Goal: Task Accomplishment & Management: Manage account settings

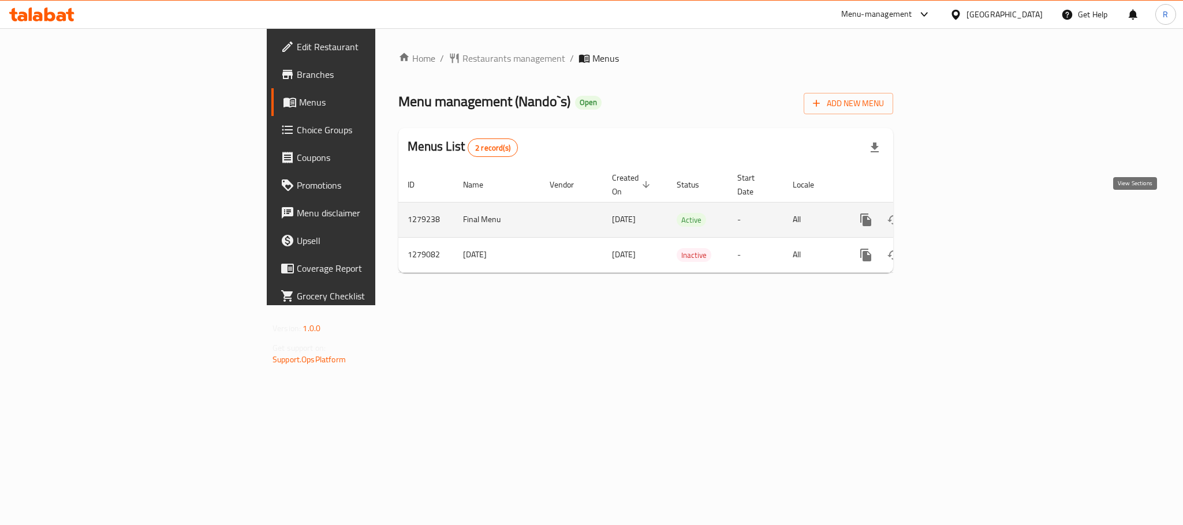
click at [956, 213] on icon "enhanced table" at bounding box center [949, 220] width 14 height 14
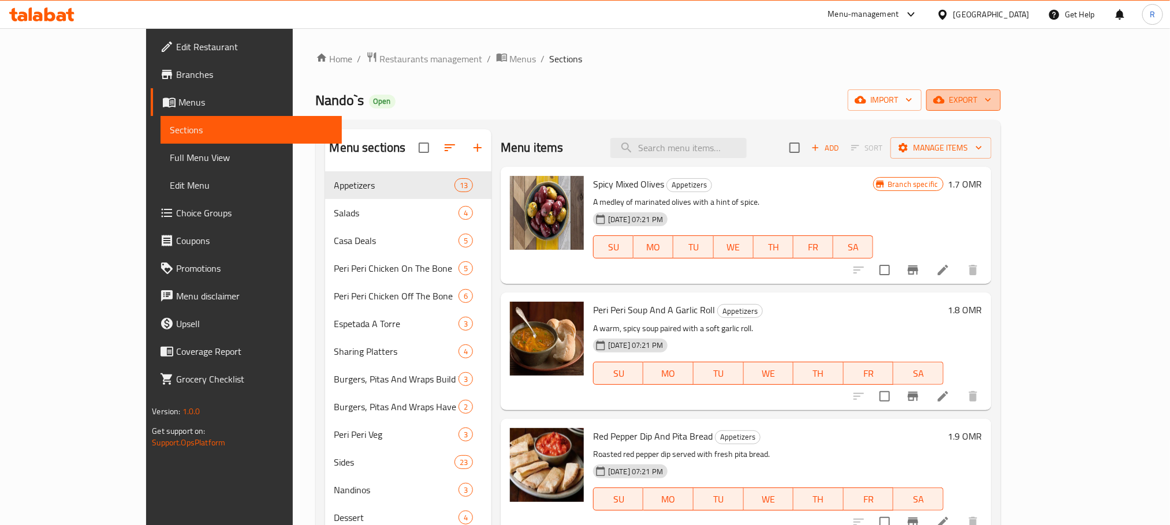
click at [991, 99] on span "export" at bounding box center [963, 100] width 56 height 14
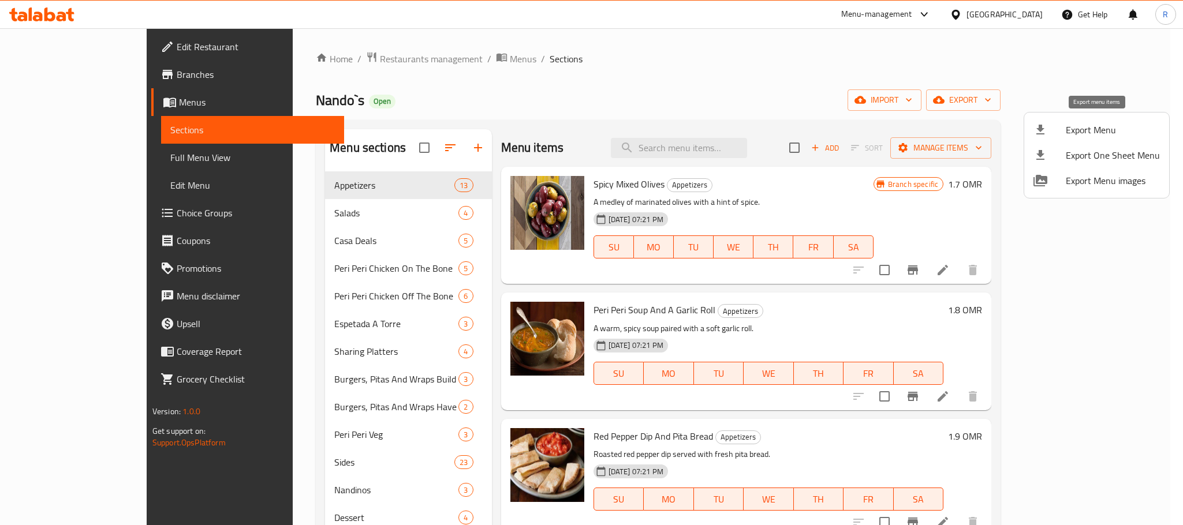
click at [1101, 128] on span "Export Menu" at bounding box center [1113, 130] width 94 height 14
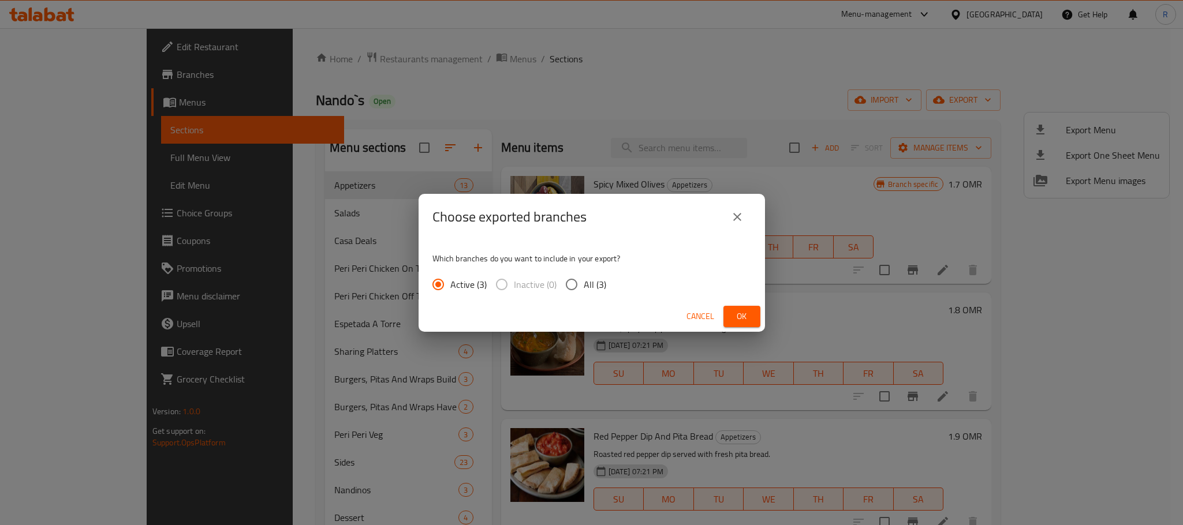
click at [726, 314] on button "Ok" at bounding box center [742, 316] width 37 height 21
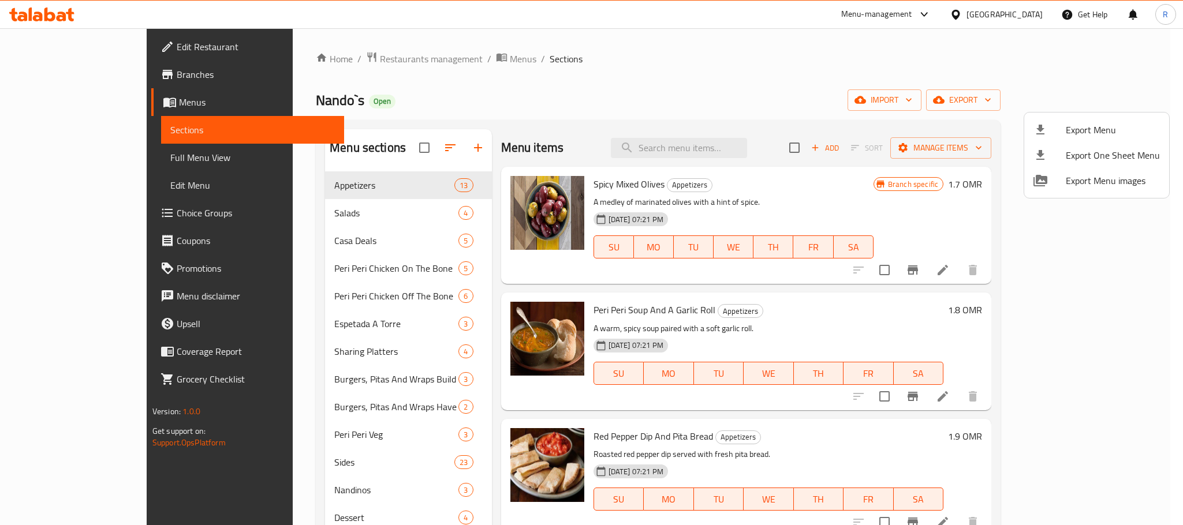
click at [666, 66] on div at bounding box center [591, 262] width 1183 height 525
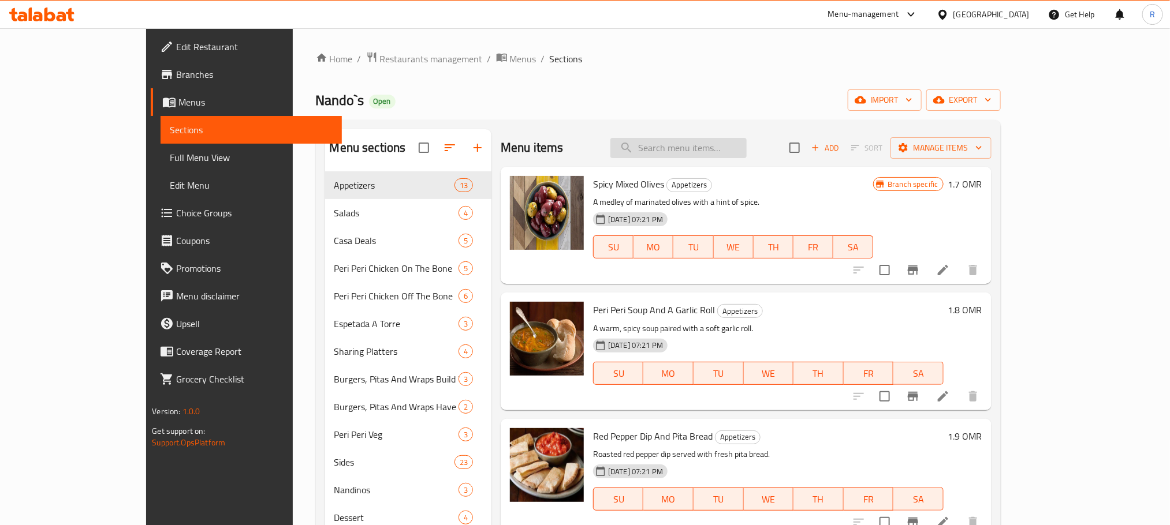
click at [747, 142] on input "search" at bounding box center [678, 148] width 136 height 20
paste input "Off The Bone For 1 Person"
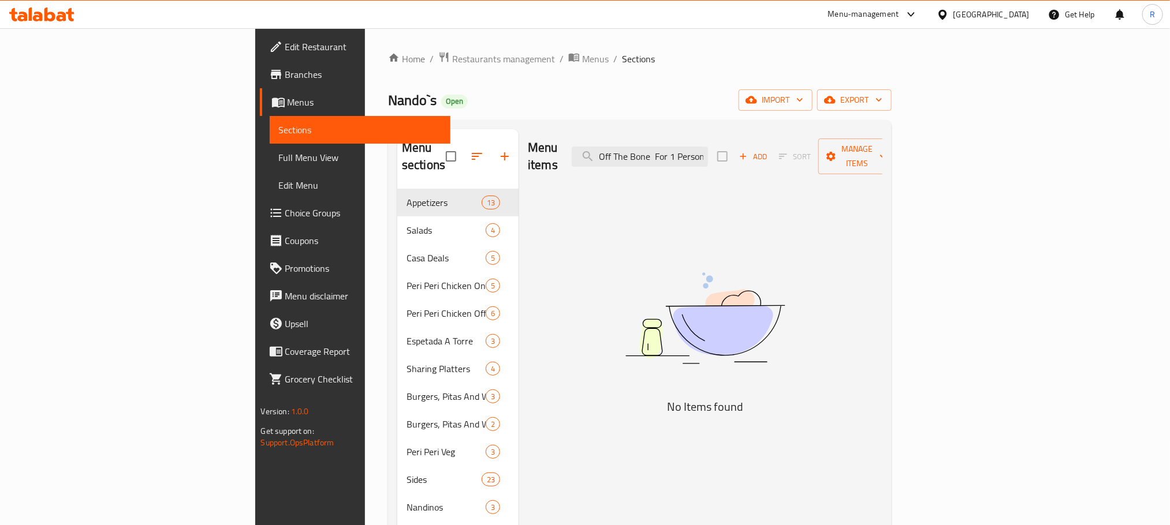
drag, startPoint x: 761, startPoint y: 149, endPoint x: 848, endPoint y: 149, distance: 86.6
click at [848, 149] on div "Menu items Off The Bone For 1 Person Add Sort Manage items" at bounding box center [705, 156] width 355 height 55
click at [708, 154] on input "Off The Bone" at bounding box center [640, 157] width 136 height 20
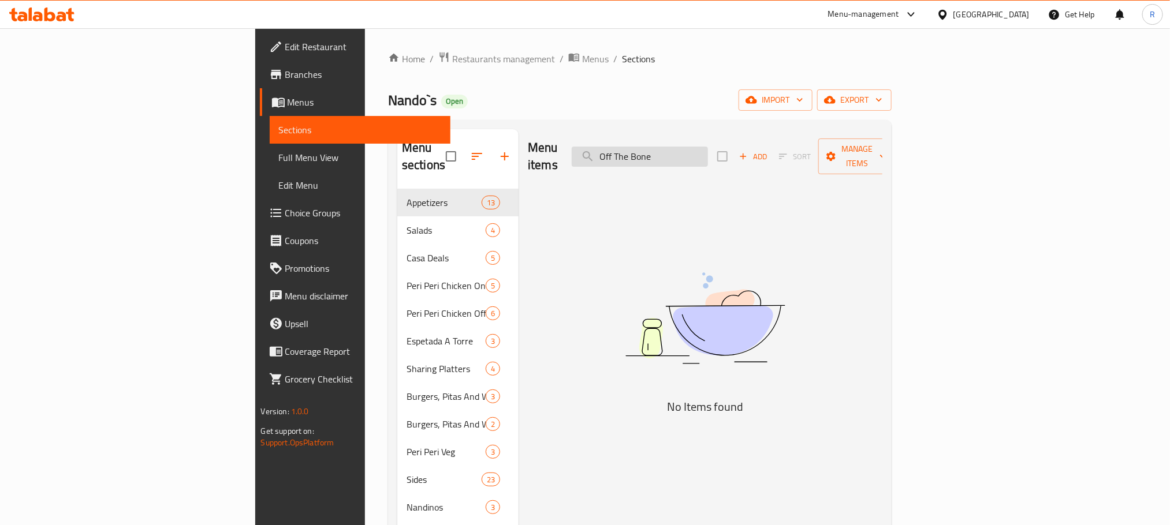
click at [708, 154] on input "Off The Bone" at bounding box center [640, 157] width 136 height 20
paste input "n The Bone For 1 Person"
drag, startPoint x: 743, startPoint y: 151, endPoint x: 857, endPoint y: 151, distance: 114.3
click at [857, 151] on div "Menu items On The Bone For 1 Person Add Sort Manage items" at bounding box center [705, 156] width 355 height 55
click at [708, 149] on input "On The Bone" at bounding box center [640, 157] width 136 height 20
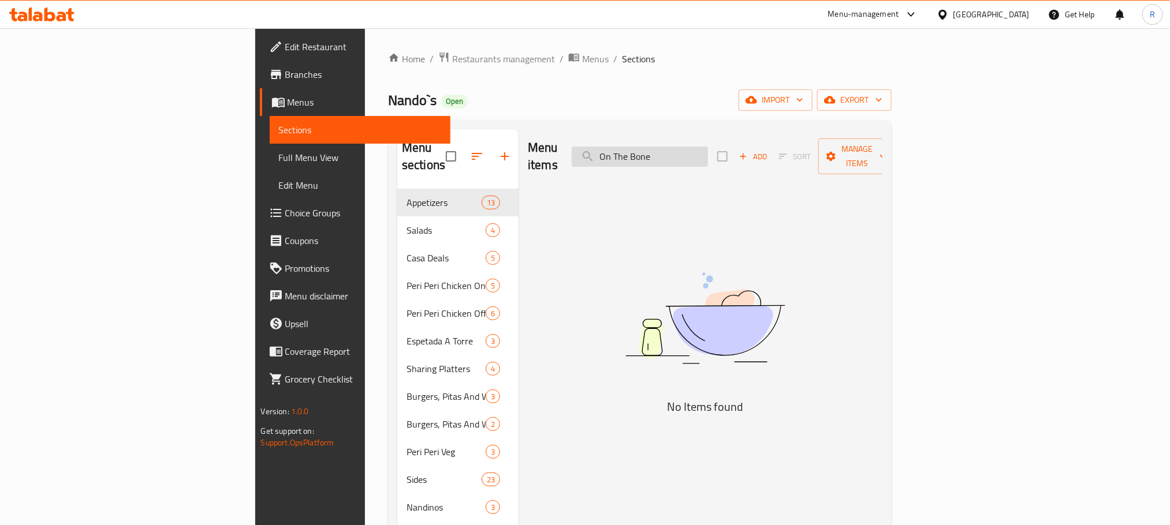
click at [708, 149] on input "On The Bone" at bounding box center [640, 157] width 136 height 20
paste input "Value Meal"
click at [708, 147] on input "Value Meal" at bounding box center [640, 157] width 136 height 20
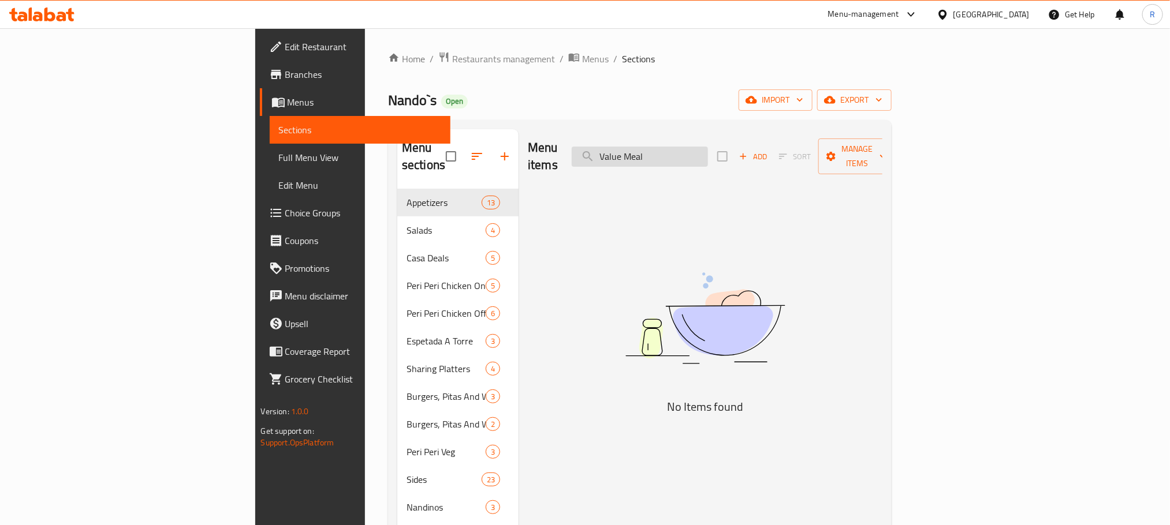
click at [708, 147] on input "Value Meal" at bounding box center [640, 157] width 136 height 20
paste input "Espetada"
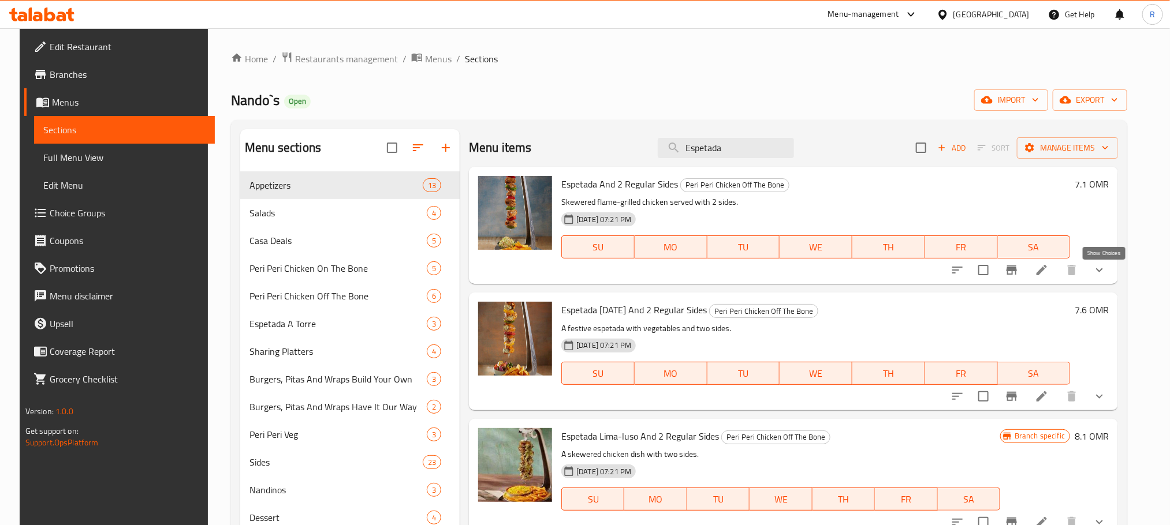
click at [1100, 276] on icon "show more" at bounding box center [1099, 270] width 14 height 14
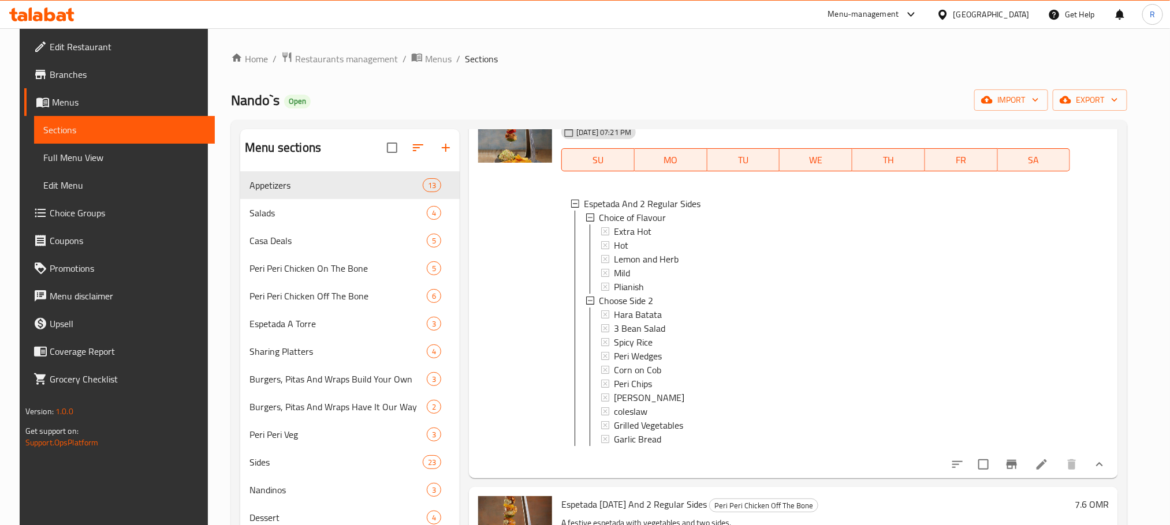
scroll to position [346, 0]
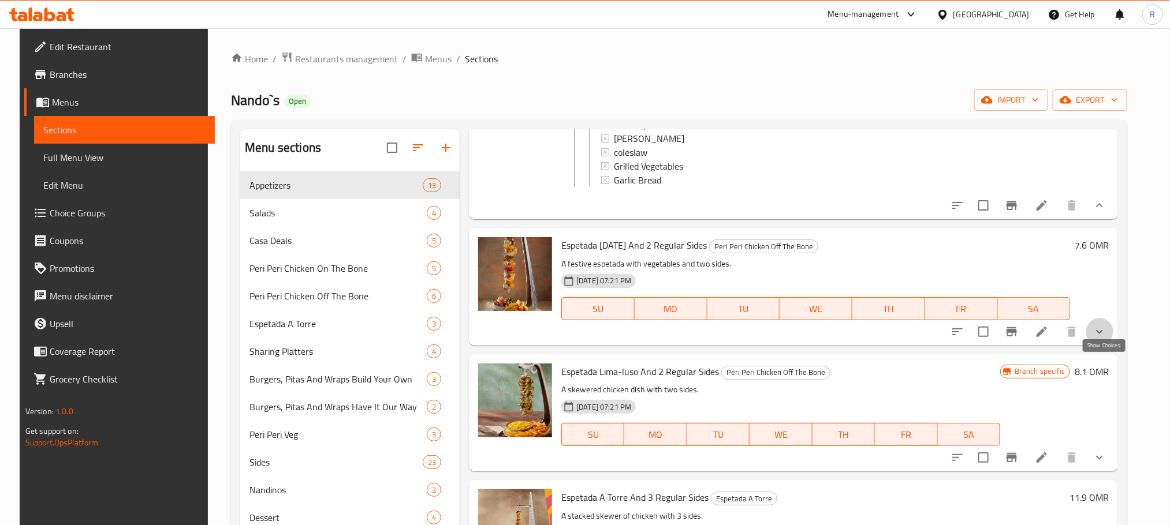
click at [1098, 339] on icon "show more" at bounding box center [1099, 332] width 14 height 14
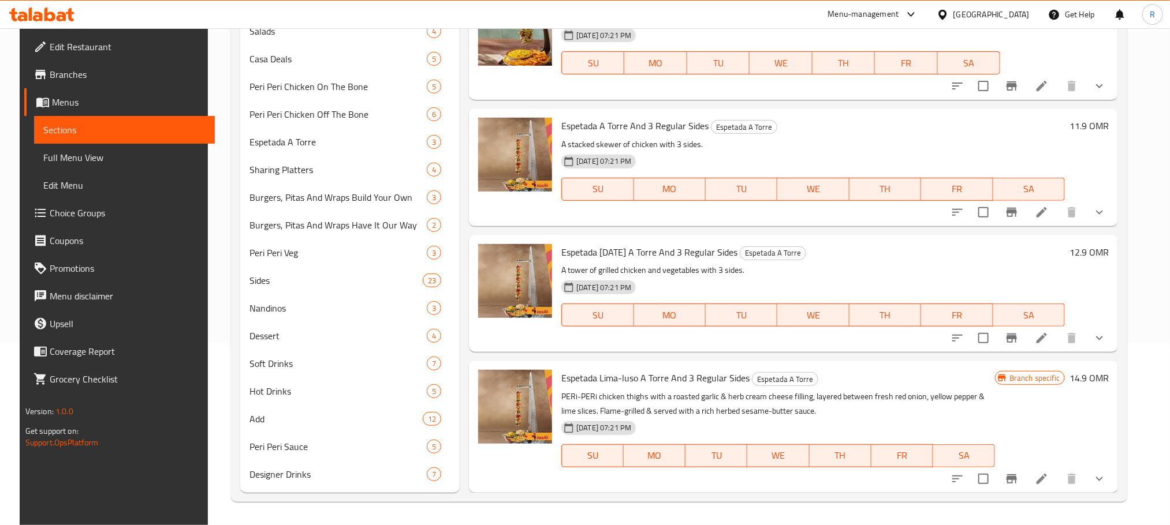
scroll to position [866, 0]
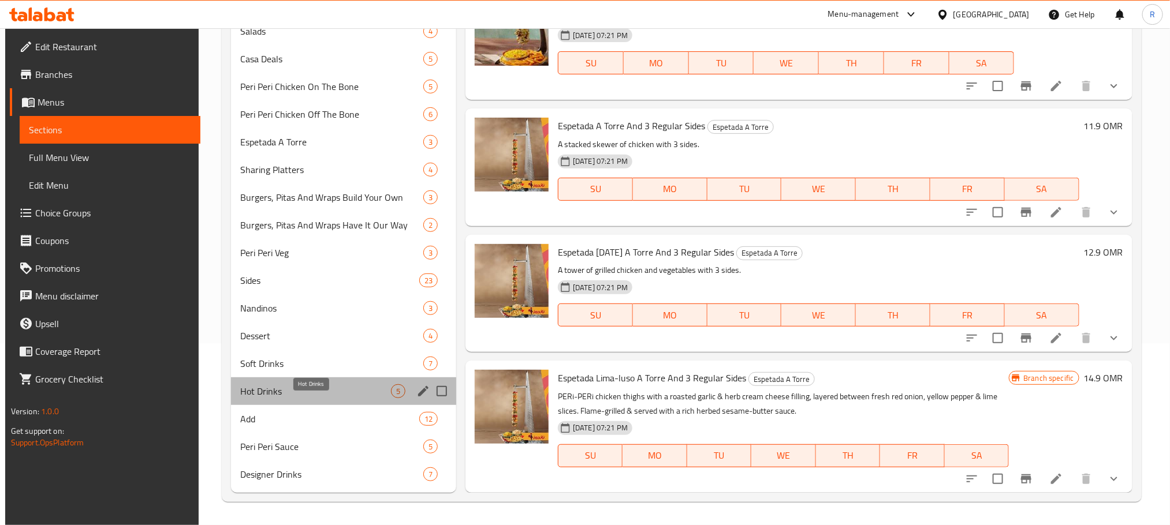
click at [331, 388] on span "Hot Drinks" at bounding box center [315, 392] width 151 height 14
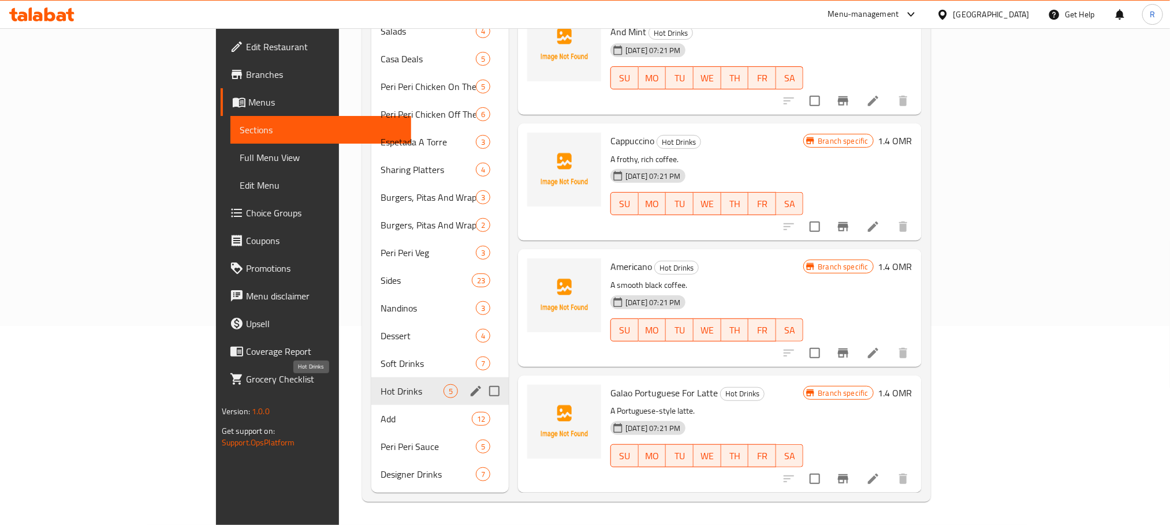
scroll to position [92, 0]
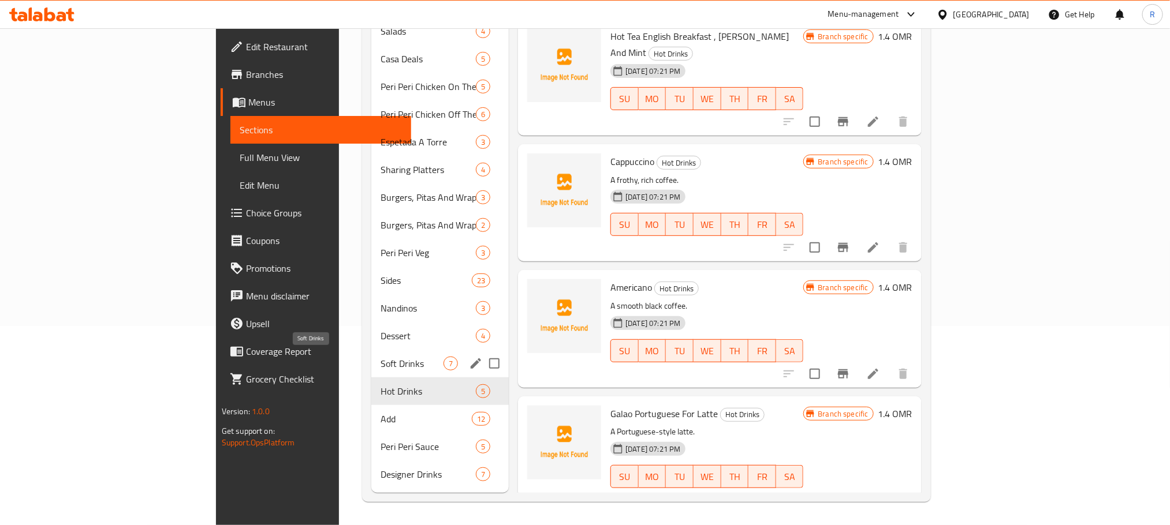
click at [381, 364] on span "Soft Drinks" at bounding box center [412, 364] width 63 height 14
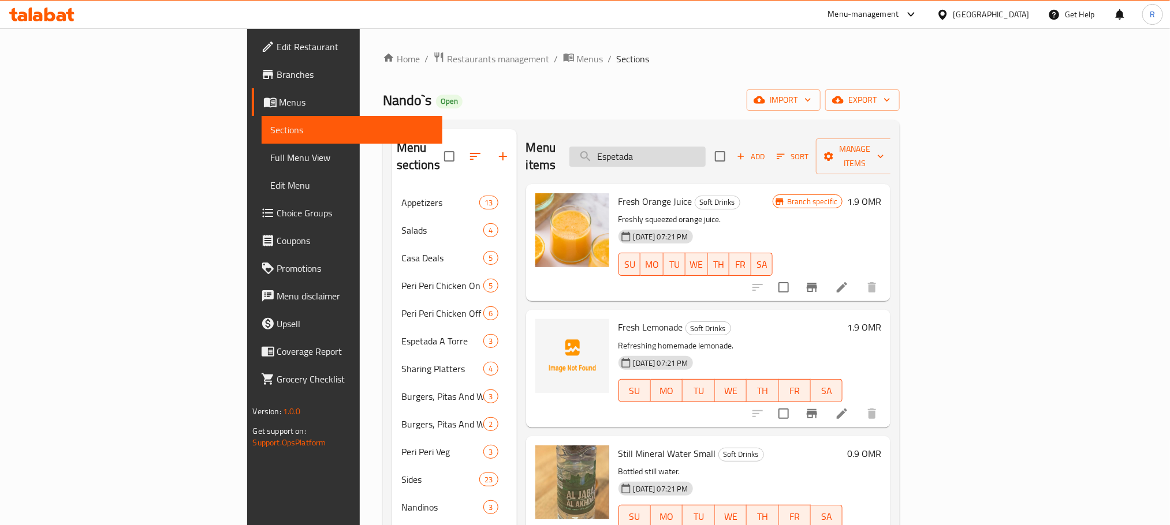
click at [706, 158] on input "Espetada" at bounding box center [637, 157] width 136 height 20
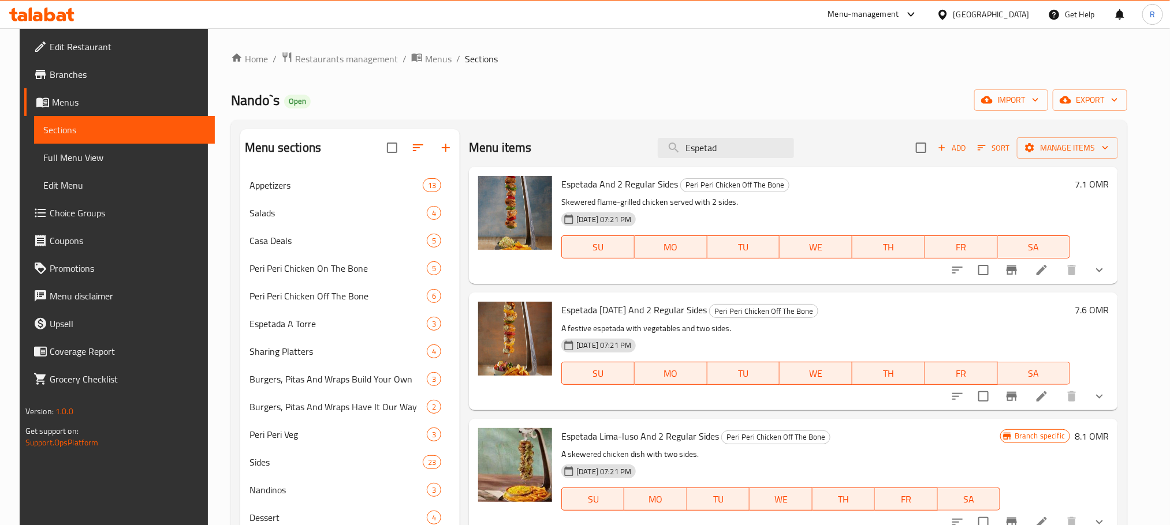
click at [1113, 275] on button "show more" at bounding box center [1100, 270] width 28 height 28
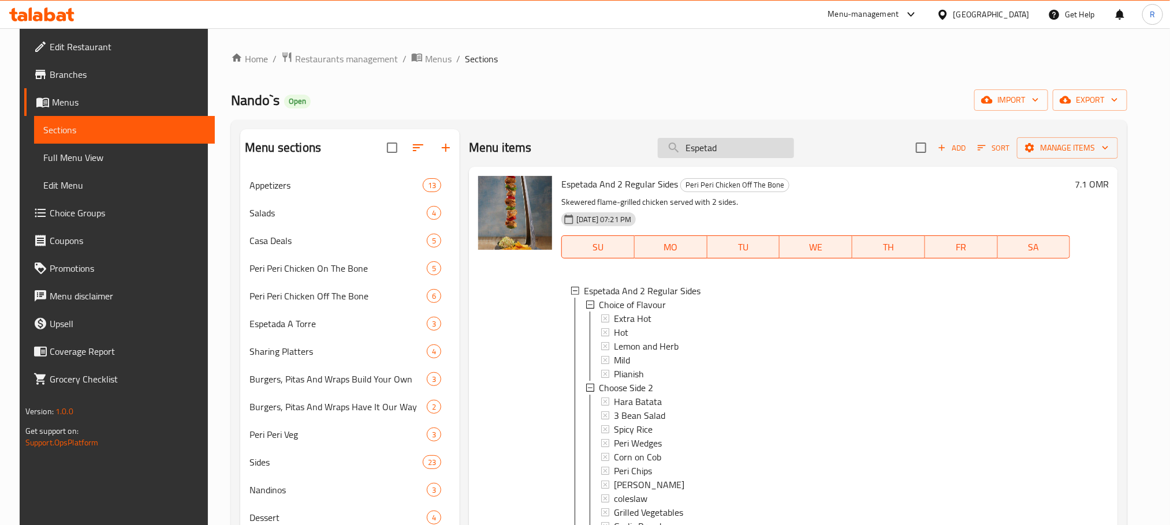
click at [728, 150] on input "Espetad" at bounding box center [726, 148] width 136 height 20
paste input "Chix Wings"
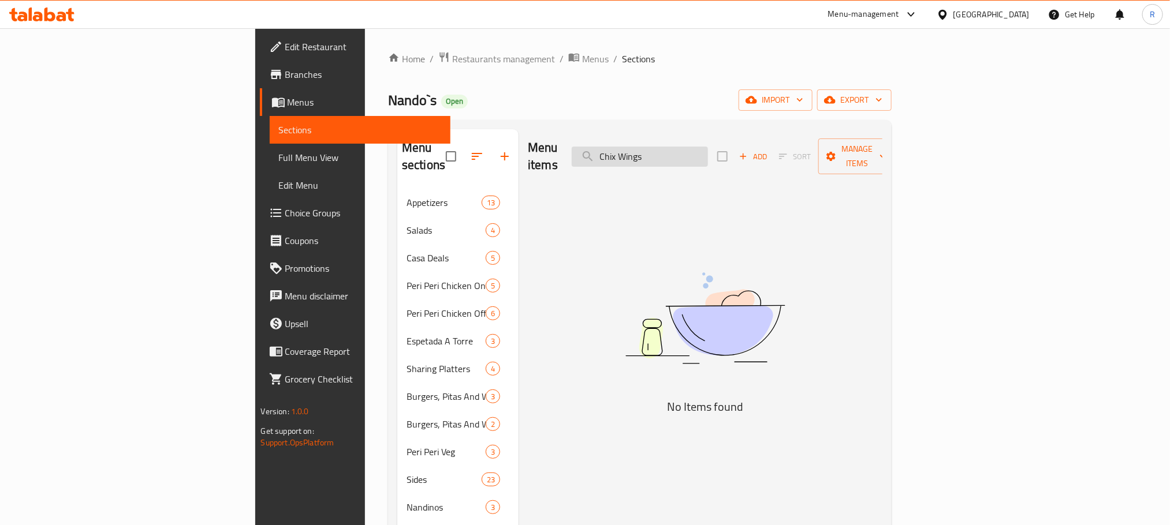
click at [704, 155] on input "Chix Wings" at bounding box center [640, 157] width 136 height 20
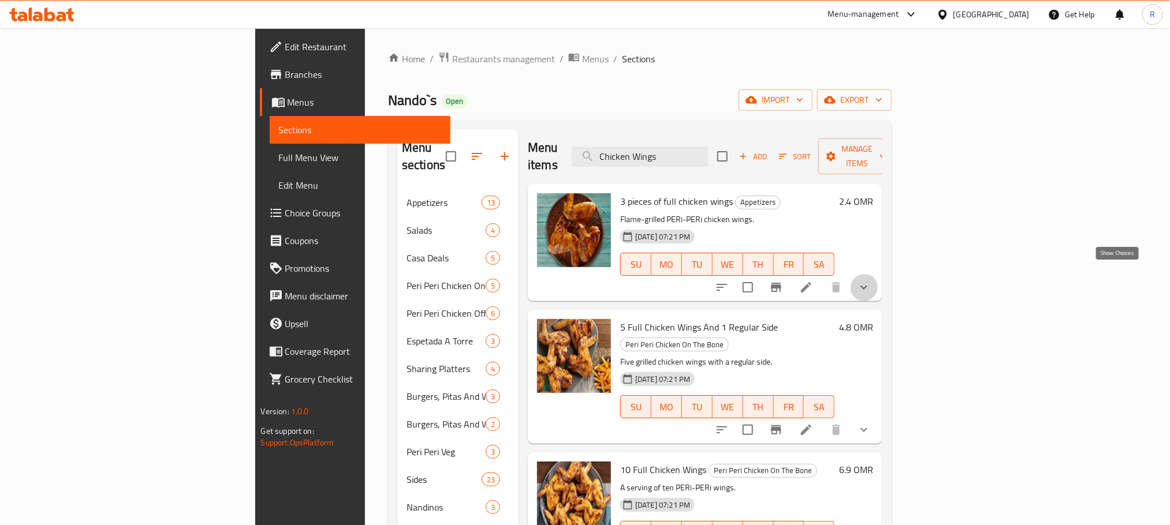
click at [871, 281] on icon "show more" at bounding box center [864, 288] width 14 height 14
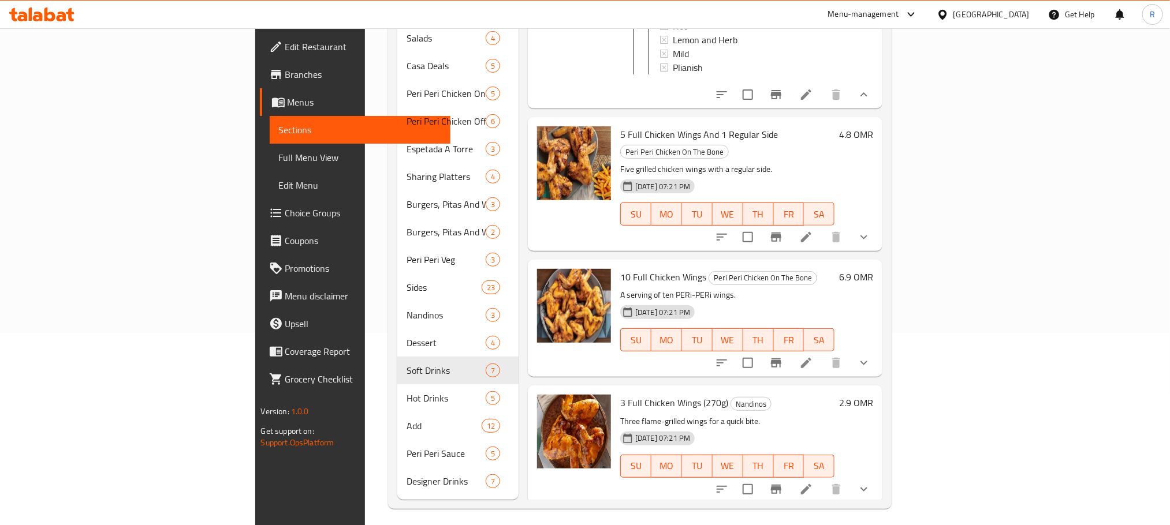
scroll to position [200, 0]
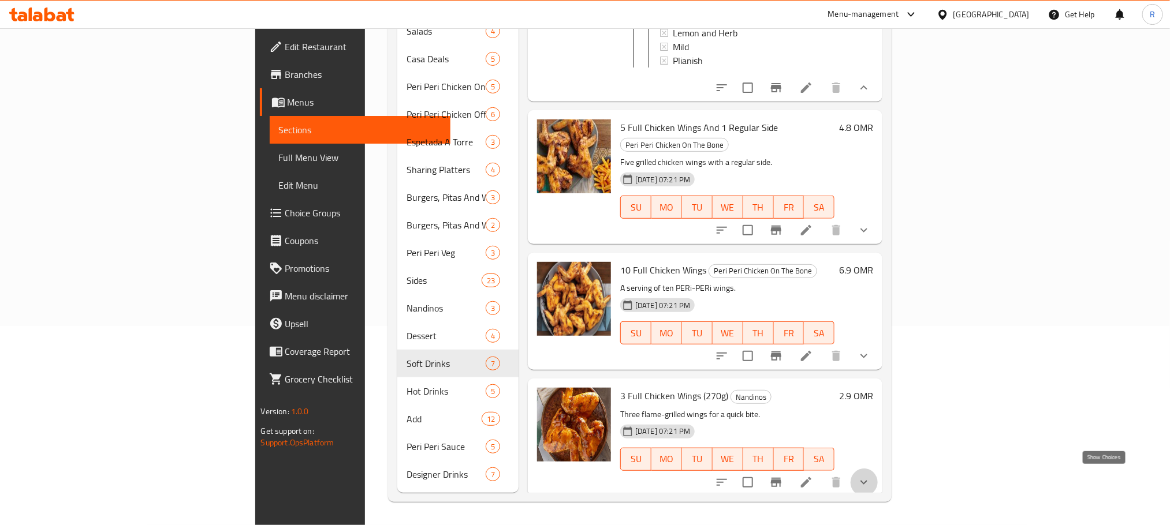
click at [871, 482] on icon "show more" at bounding box center [864, 483] width 14 height 14
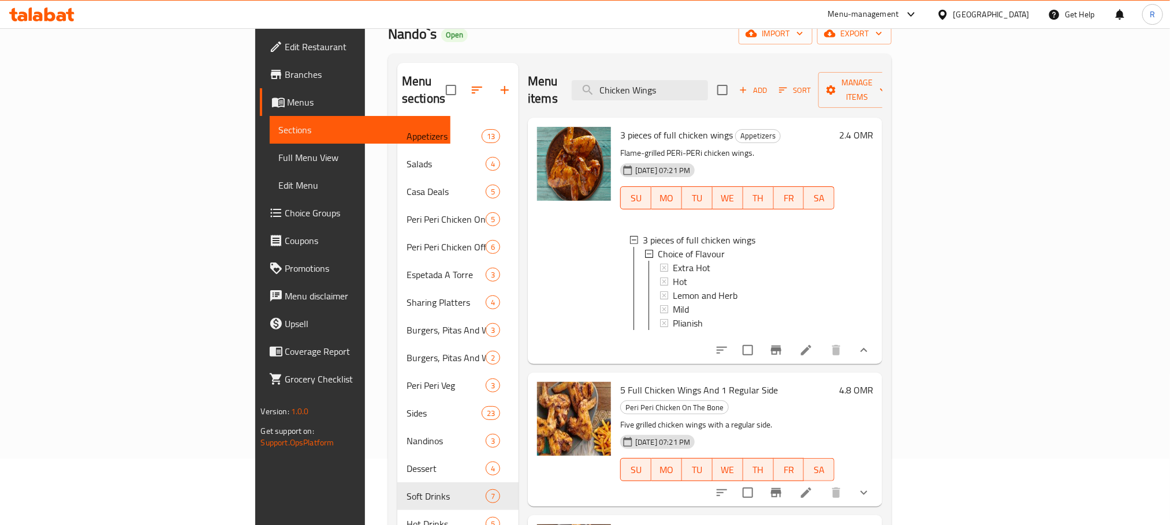
scroll to position [0, 0]
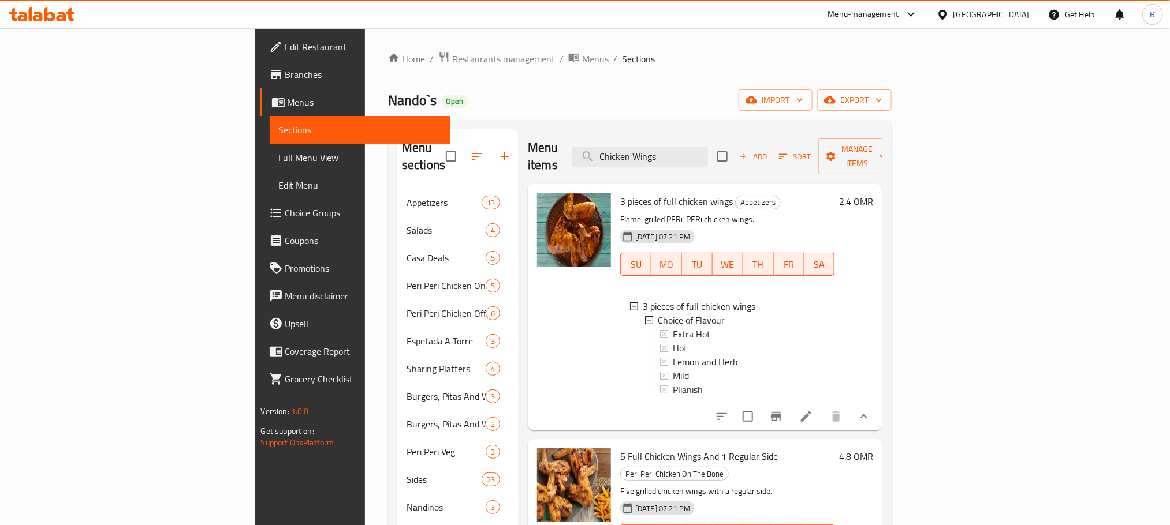
click at [739, 137] on div "Menu items Chicken Wings Add Sort Manage items" at bounding box center [705, 156] width 355 height 55
click at [708, 156] on input "Chicken Wings" at bounding box center [640, 157] width 136 height 20
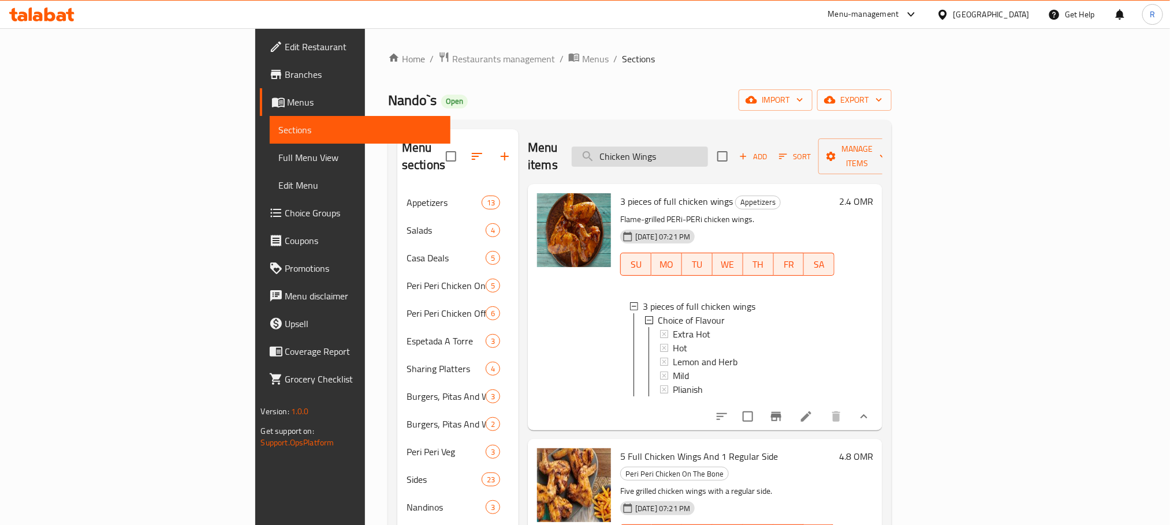
paste input "Quarter Chicken"
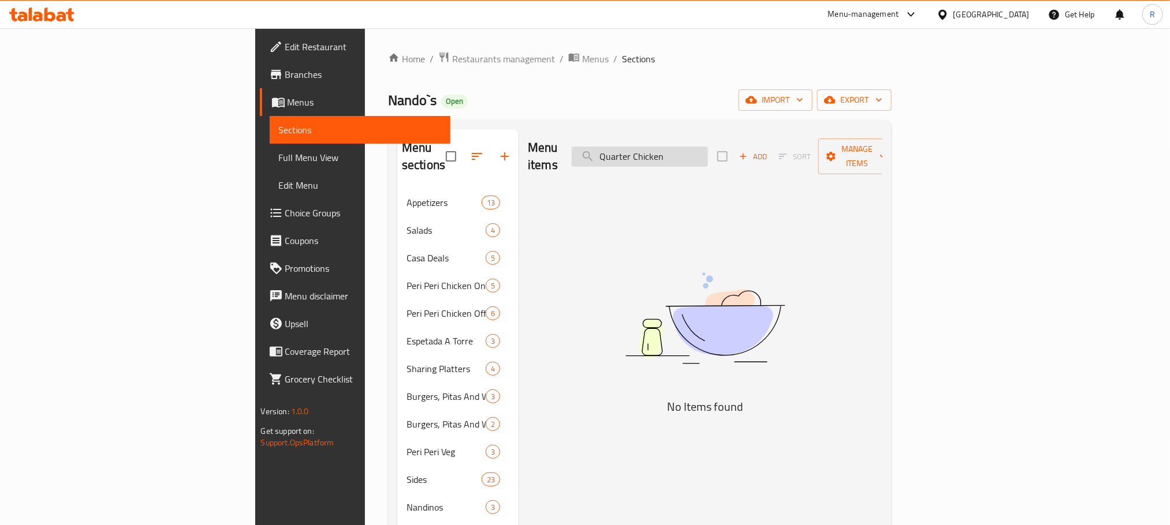
click at [708, 147] on input "Quarter Chicken" at bounding box center [640, 157] width 136 height 20
paste input "Caesar Salad"
click at [708, 147] on input "Caesar Salad" at bounding box center [640, 157] width 136 height 20
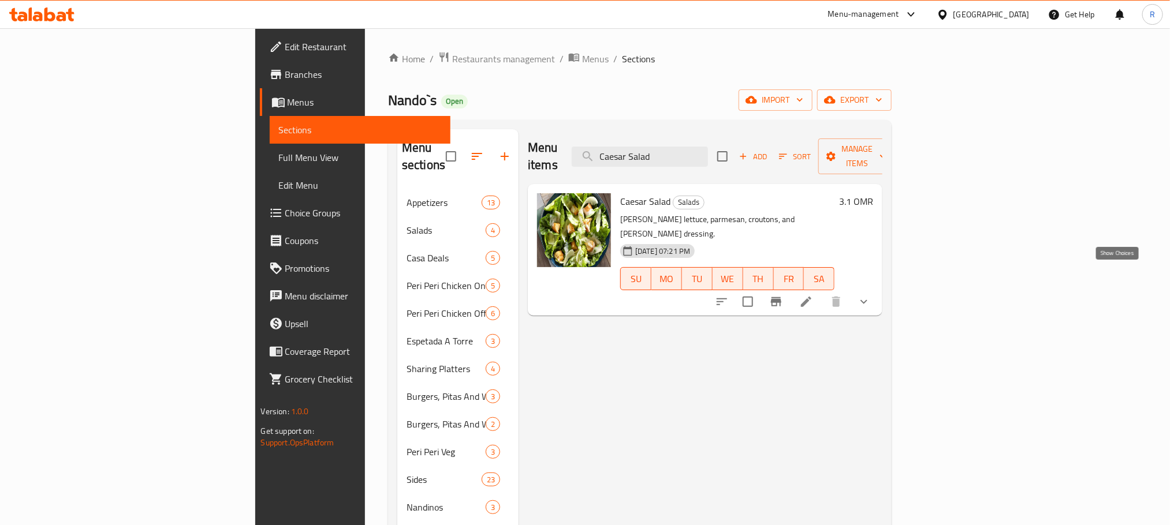
click at [867, 300] on icon "show more" at bounding box center [863, 302] width 7 height 4
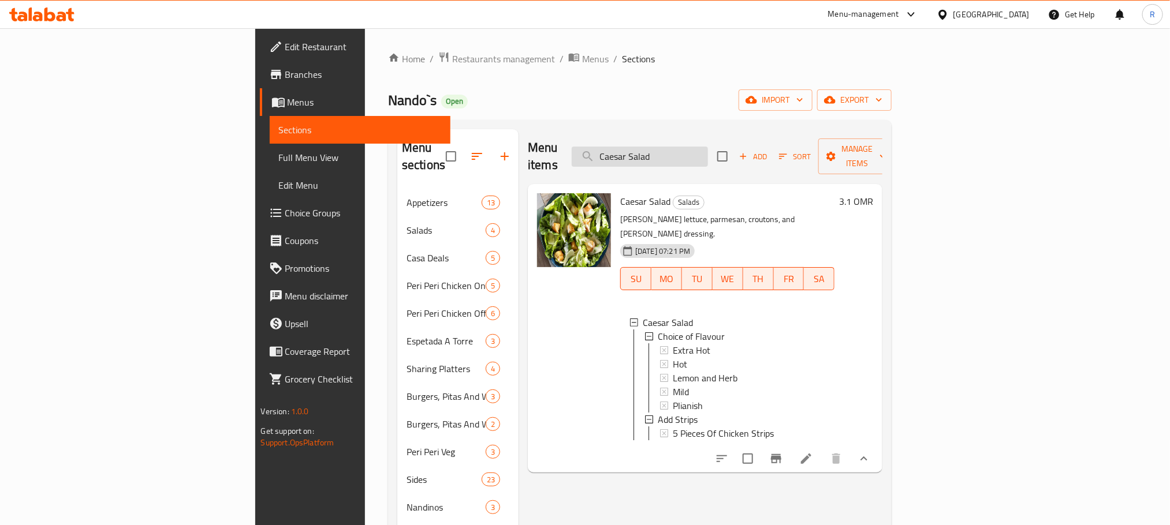
click at [708, 147] on input "Caesar Salad" at bounding box center [640, 157] width 136 height 20
paste input "[PERSON_NAME] Strips"
click at [708, 147] on input "Chicken Strips" at bounding box center [640, 157] width 136 height 20
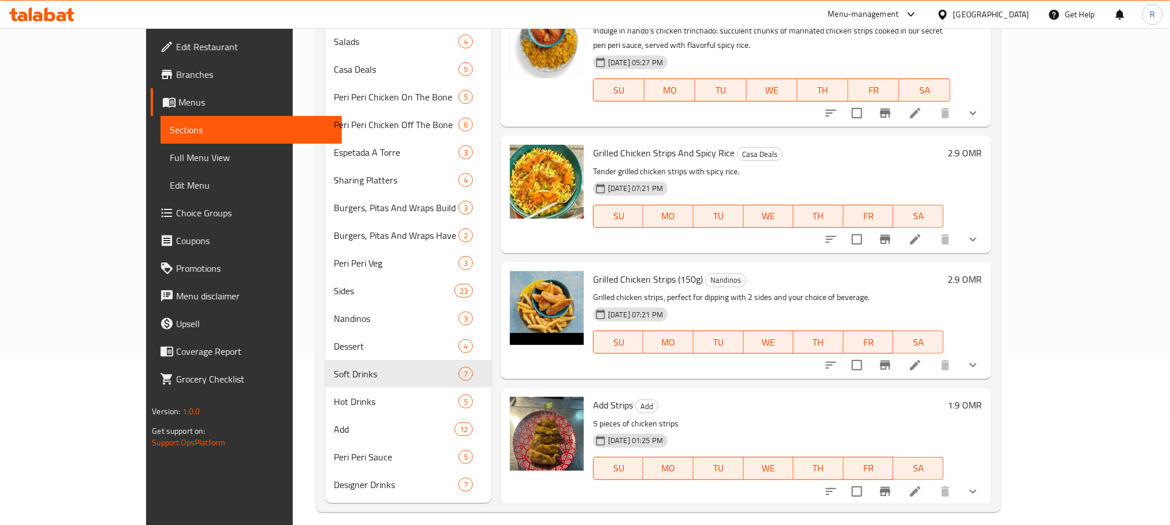
scroll to position [200, 0]
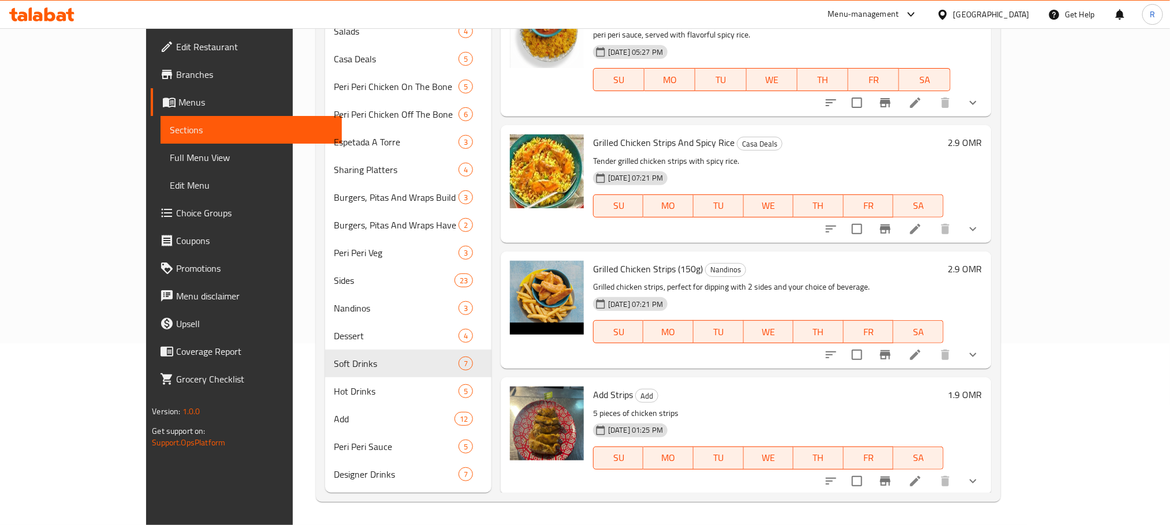
click at [980, 348] on icon "show more" at bounding box center [973, 355] width 14 height 14
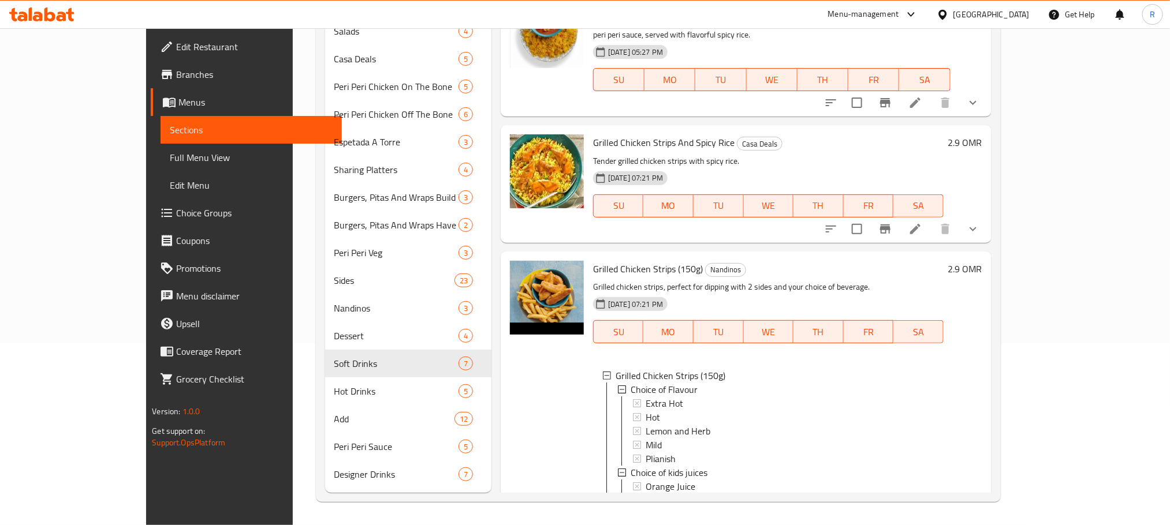
scroll to position [0, 0]
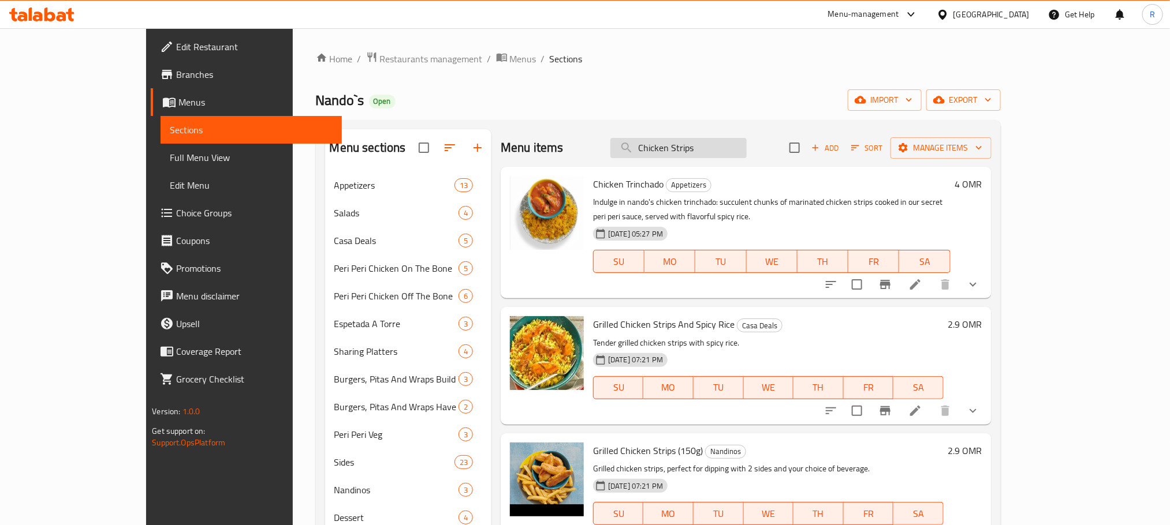
click at [740, 146] on input "Chicken Strips" at bounding box center [678, 148] width 136 height 20
paste input "chicken burger"
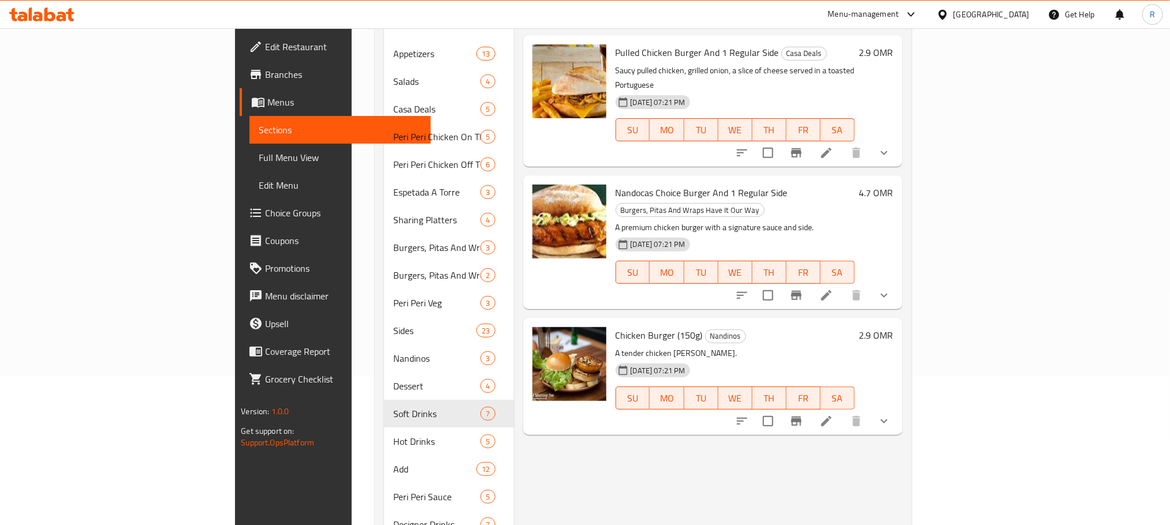
scroll to position [173, 0]
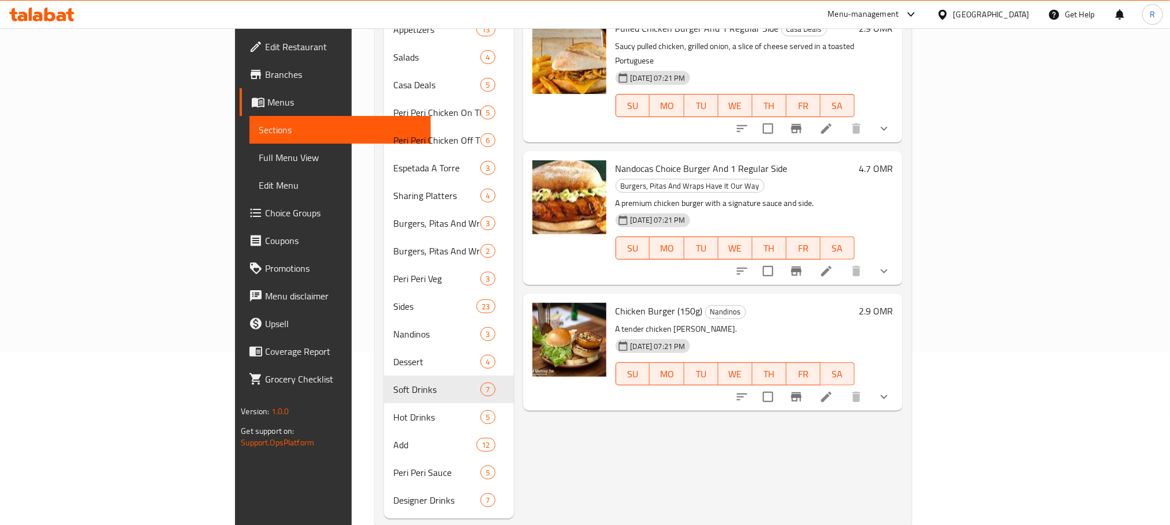
type input "chicken burger"
click at [898, 383] on button "show more" at bounding box center [884, 397] width 28 height 28
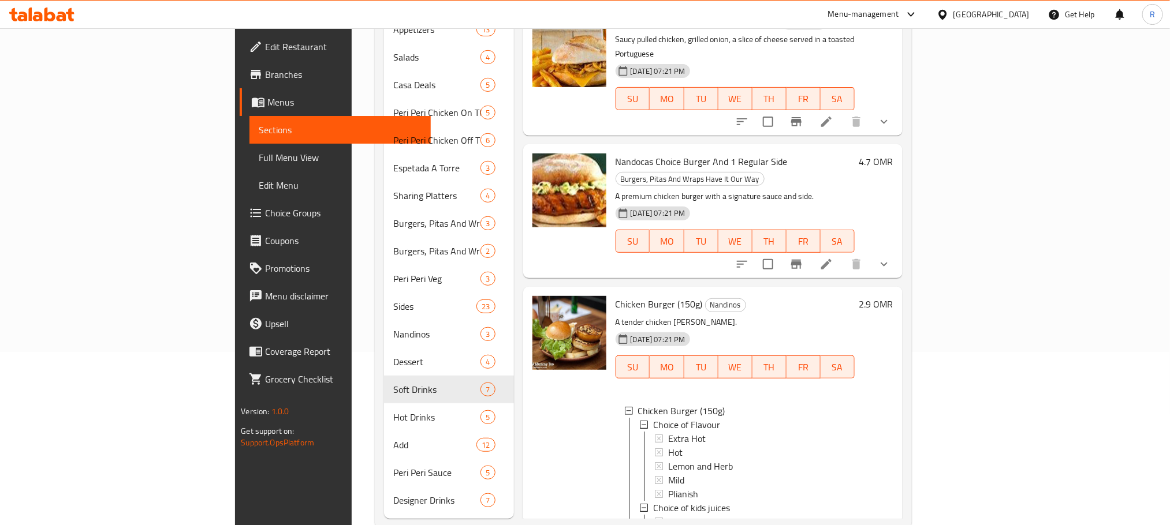
scroll to position [0, 0]
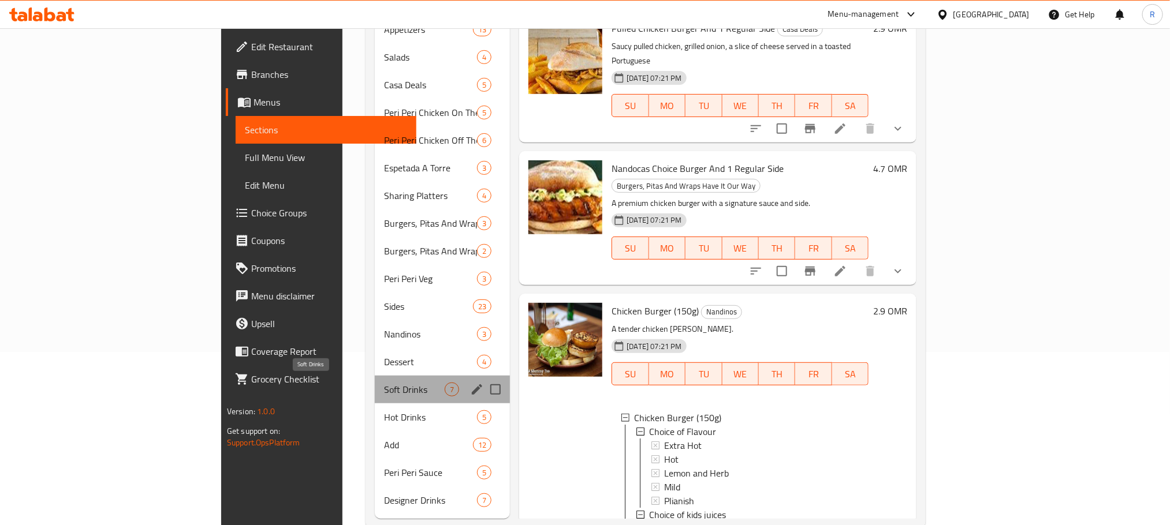
click at [384, 385] on span "Soft Drinks" at bounding box center [414, 390] width 61 height 14
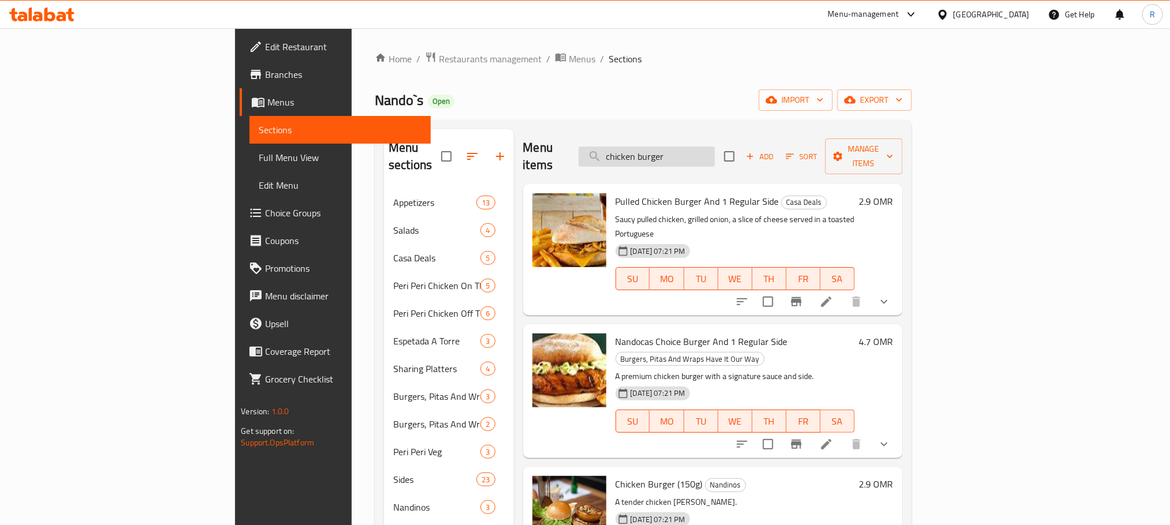
click at [715, 154] on input "chicken burger" at bounding box center [647, 157] width 136 height 20
click at [715, 156] on input "chicken burger" at bounding box center [647, 157] width 136 height 20
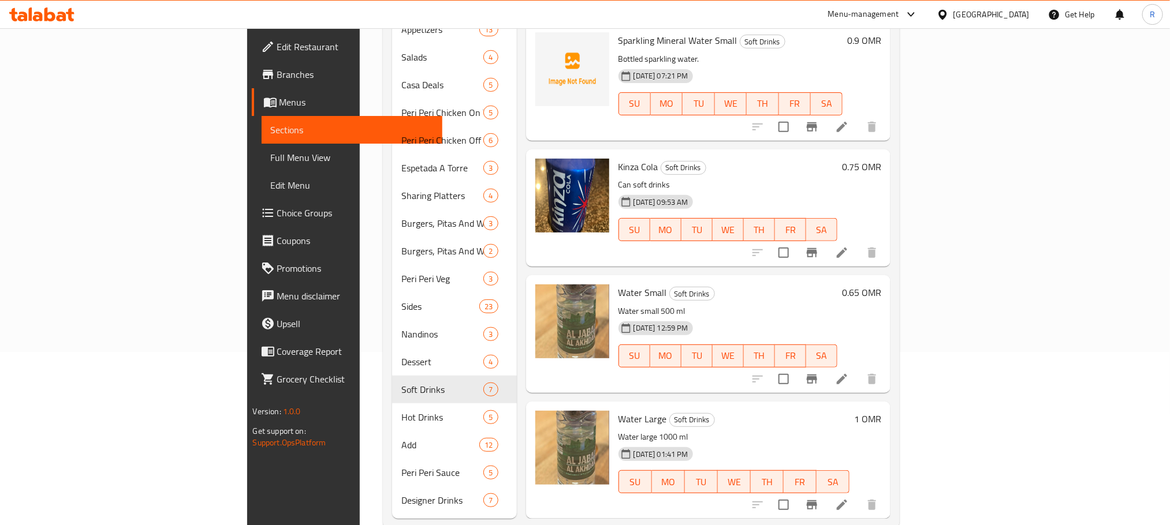
scroll to position [200, 0]
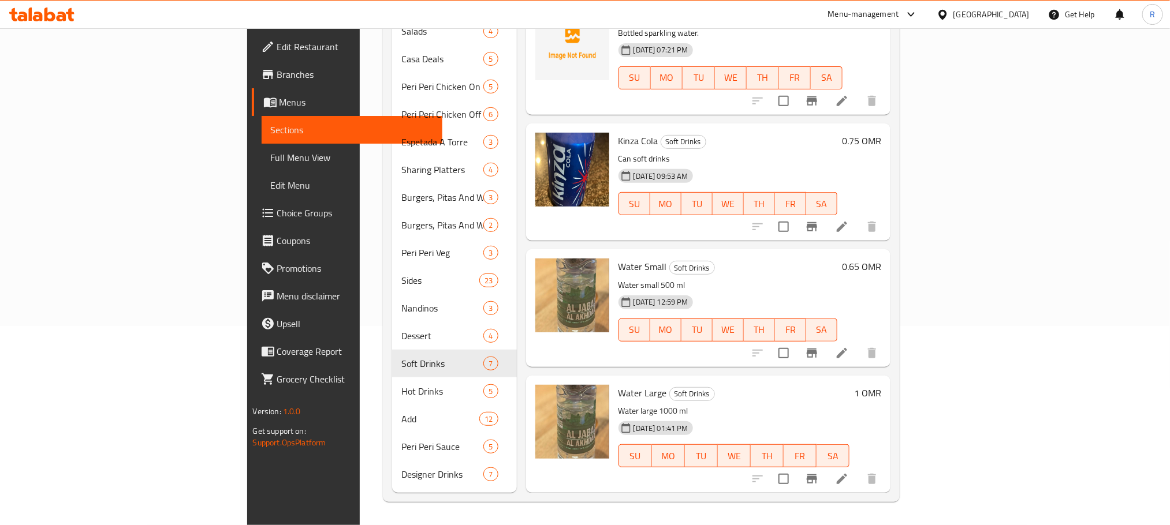
click at [618, 133] on span "Kinza Cola" at bounding box center [638, 140] width 40 height 17
drag, startPoint x: 560, startPoint y: 133, endPoint x: 588, endPoint y: 137, distance: 27.9
click at [618, 137] on span "Kinza Cola" at bounding box center [638, 140] width 40 height 17
copy span "Kinza Cola"
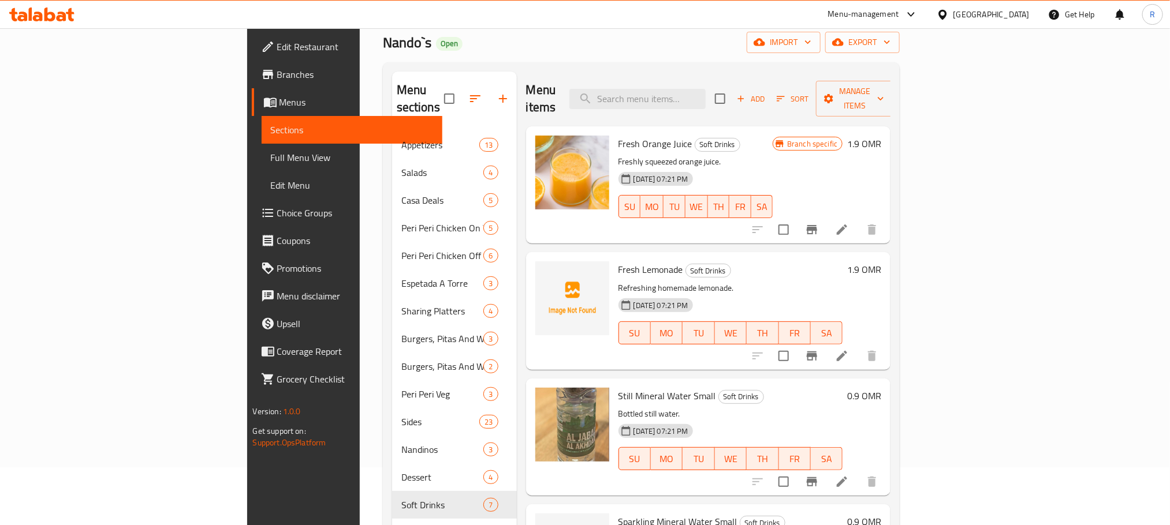
scroll to position [0, 0]
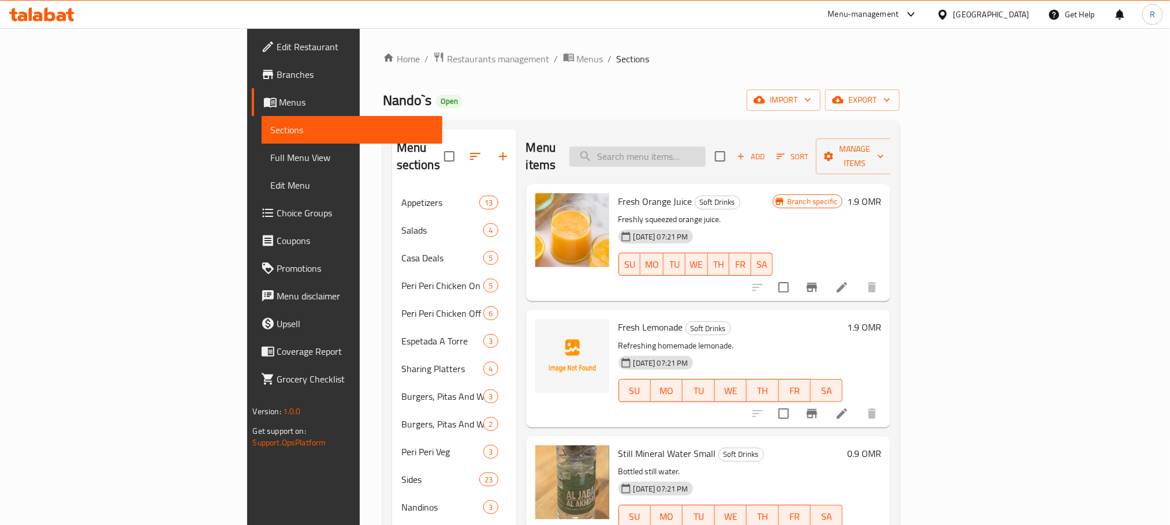
click at [706, 159] on input "search" at bounding box center [637, 157] width 136 height 20
paste input "Butterfly"
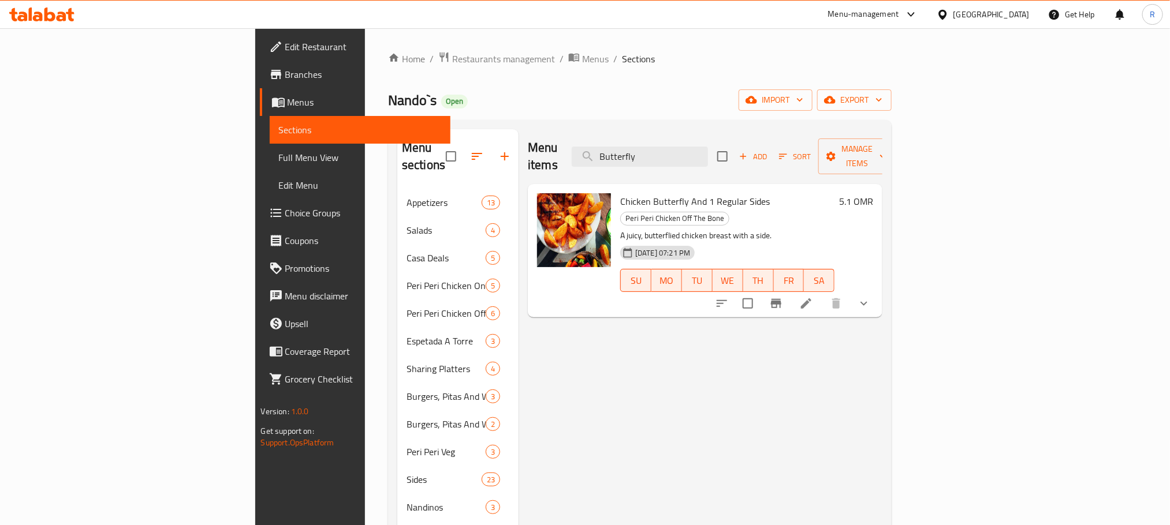
type input "Butterfly"
